Goal: Transaction & Acquisition: Purchase product/service

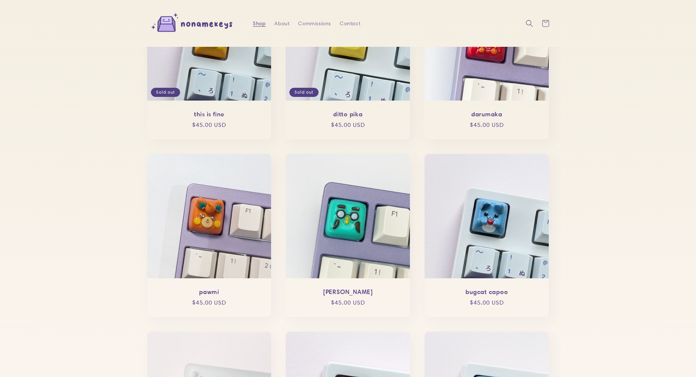
scroll to position [73, 0]
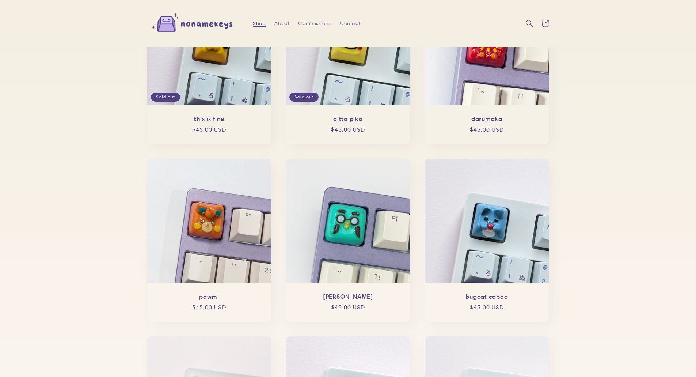
click at [257, 24] on span "Shop" at bounding box center [259, 23] width 13 height 7
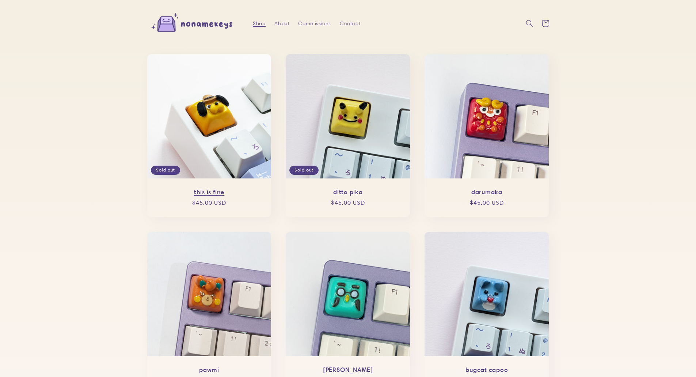
click at [232, 188] on link "this is fine" at bounding box center [210, 192] width 110 height 8
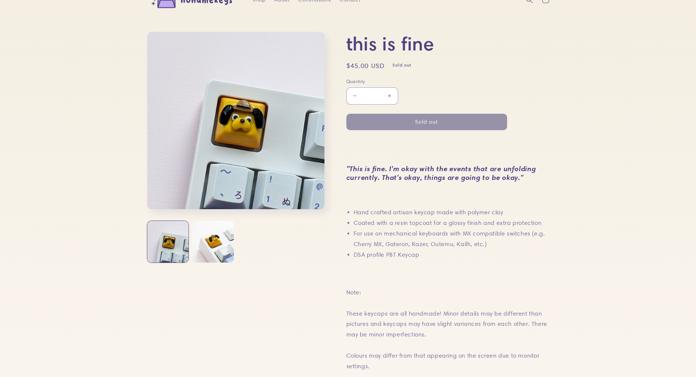
scroll to position [37, 0]
